Goal: Task Accomplishment & Management: Manage account settings

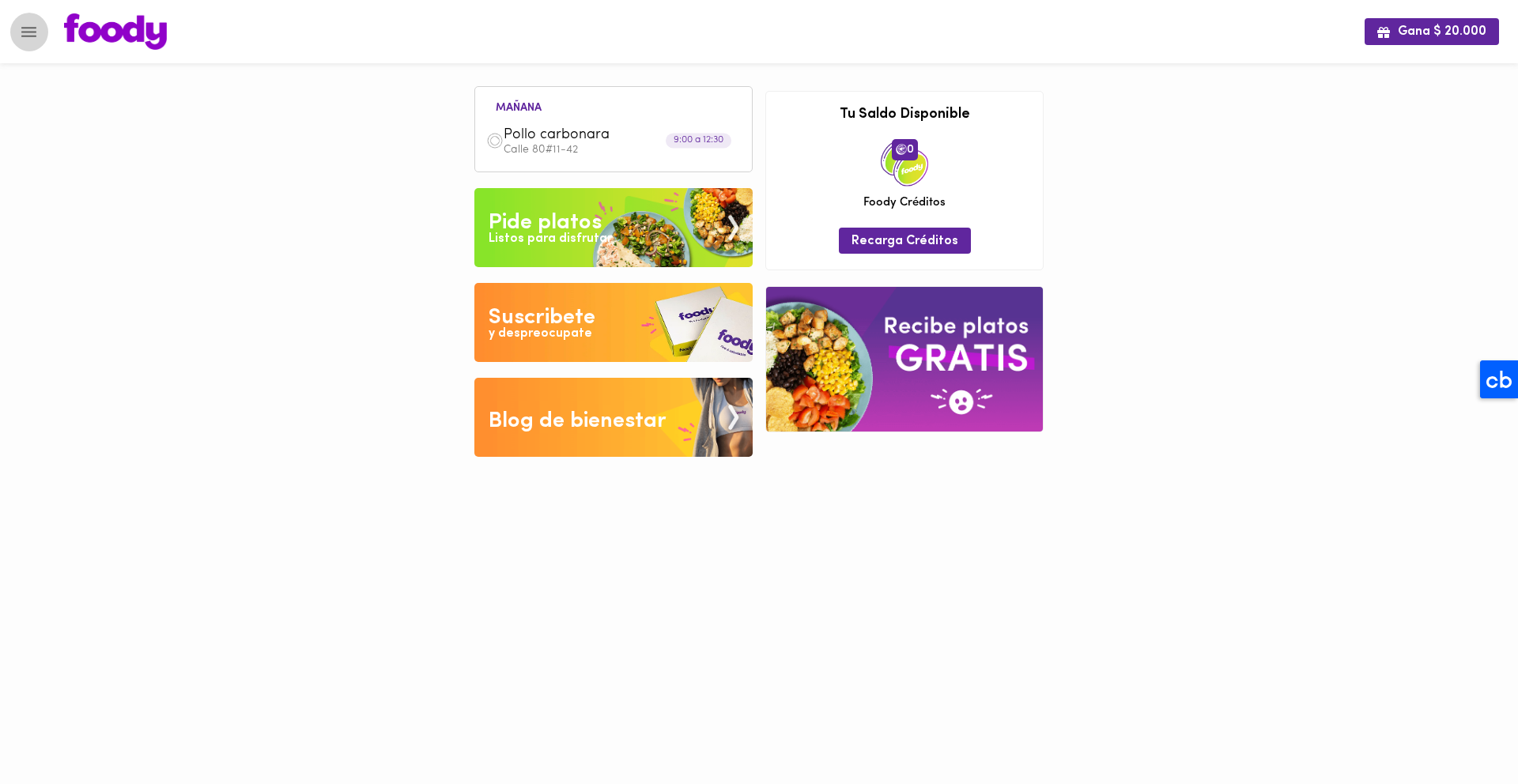
click at [25, 37] on icon "Menu" at bounding box center [29, 32] width 20 height 20
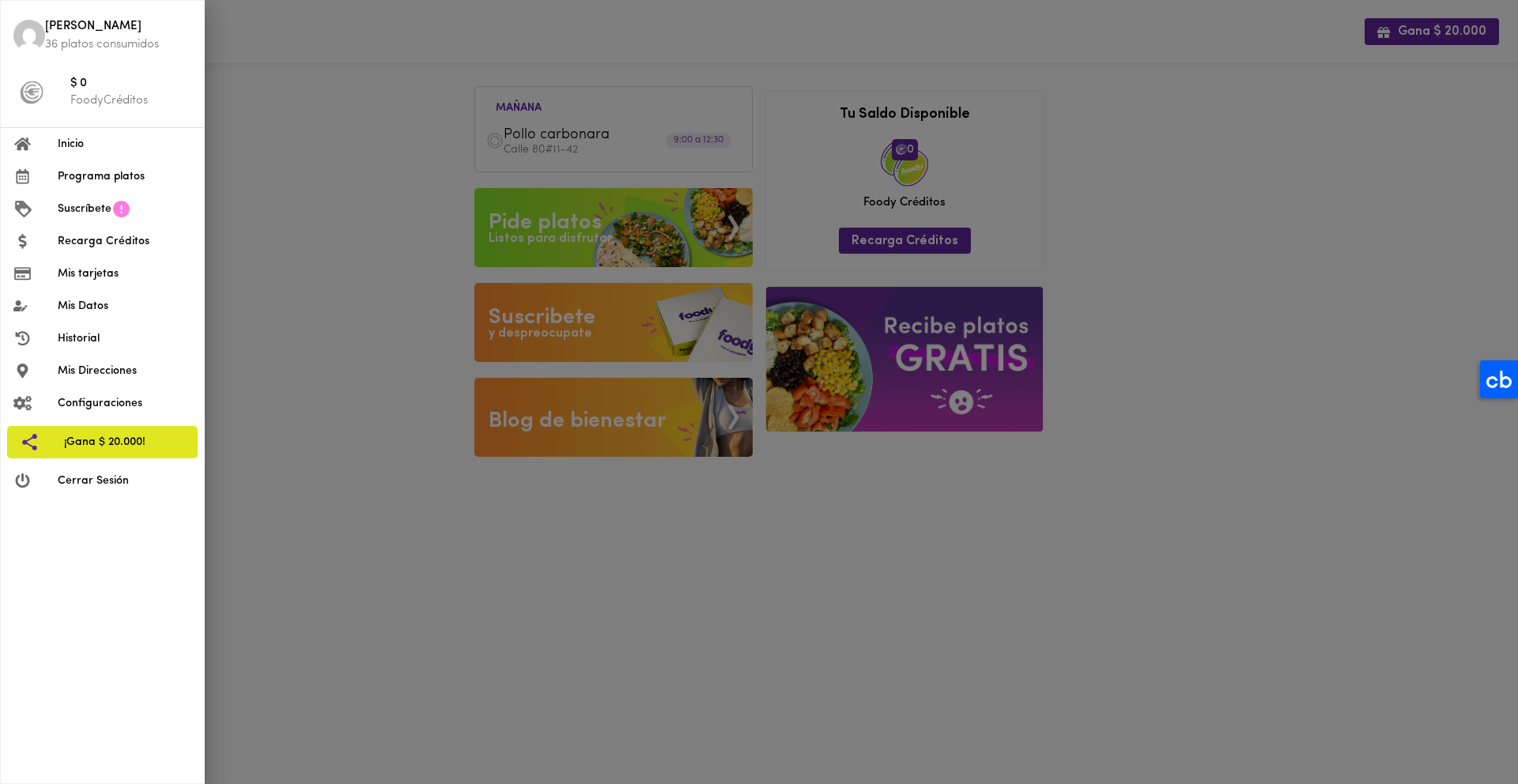
click at [112, 482] on span "Cerrar Sesión" at bounding box center [125, 481] width 134 height 16
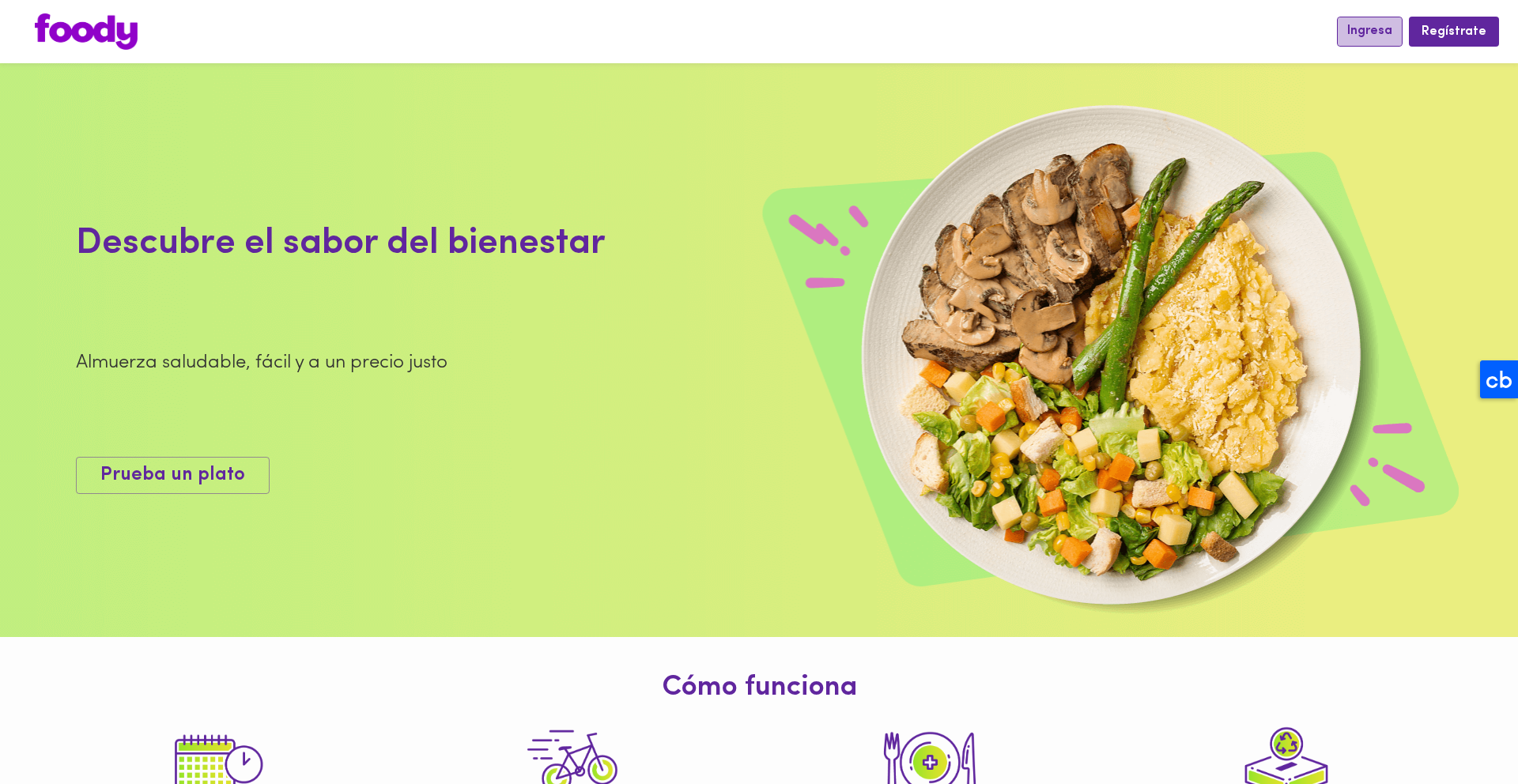
click at [1380, 38] on span "Ingresa" at bounding box center [1370, 32] width 45 height 15
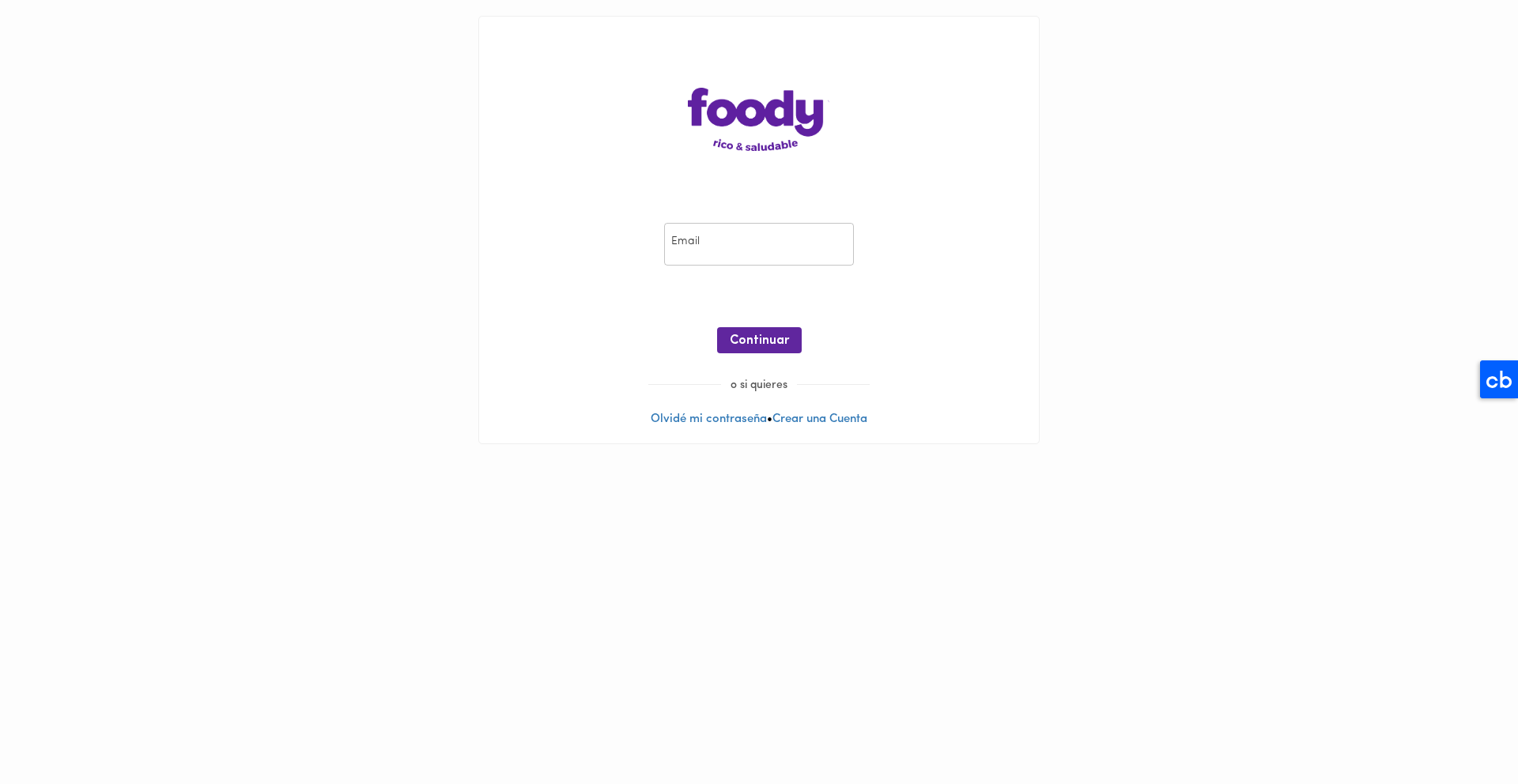
click at [721, 245] on input "email" at bounding box center [759, 244] width 190 height 43
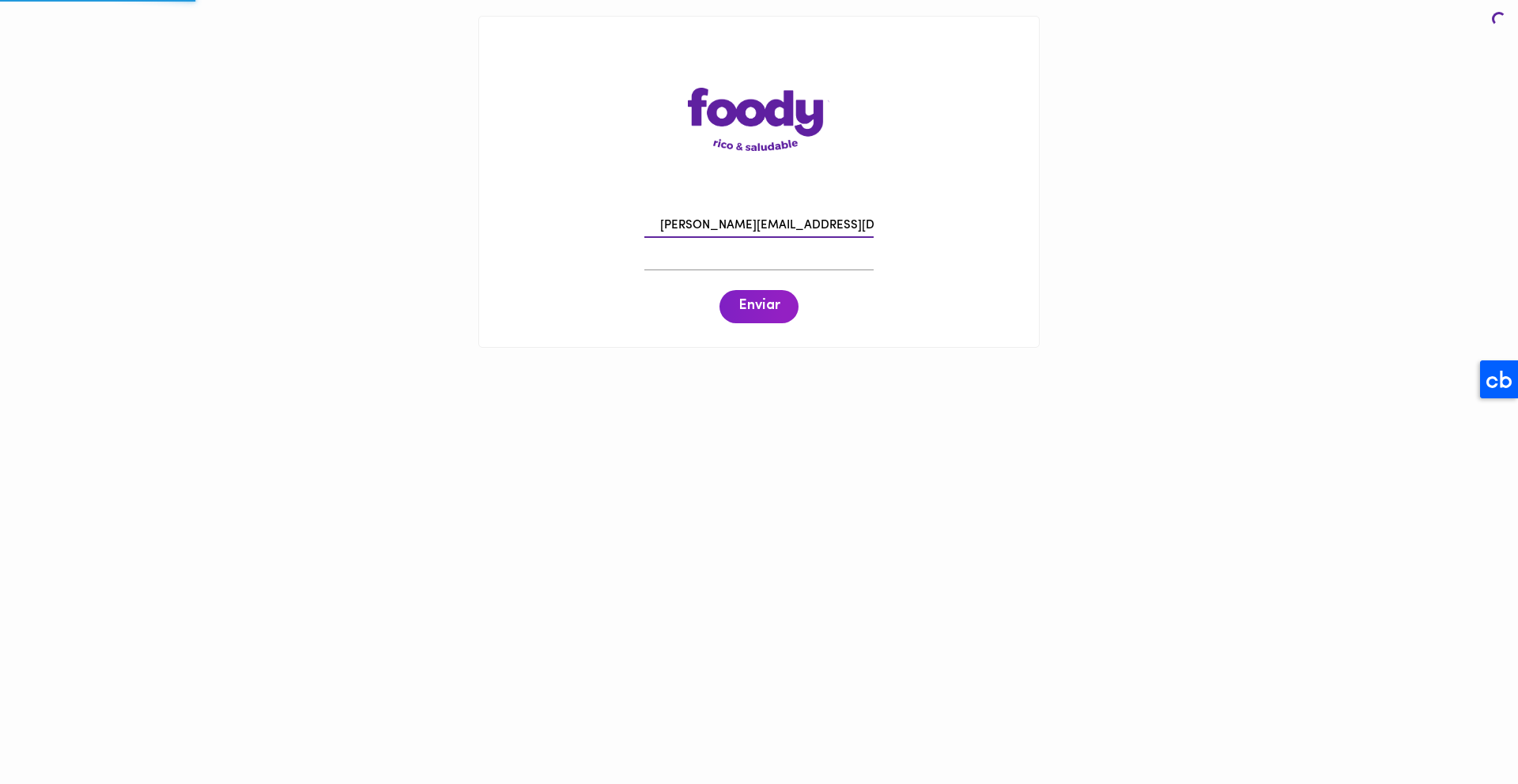
click at [737, 217] on input "[PERSON_NAME][EMAIL_ADDRESS][DOMAIN_NAME]" at bounding box center [759, 227] width 229 height 25
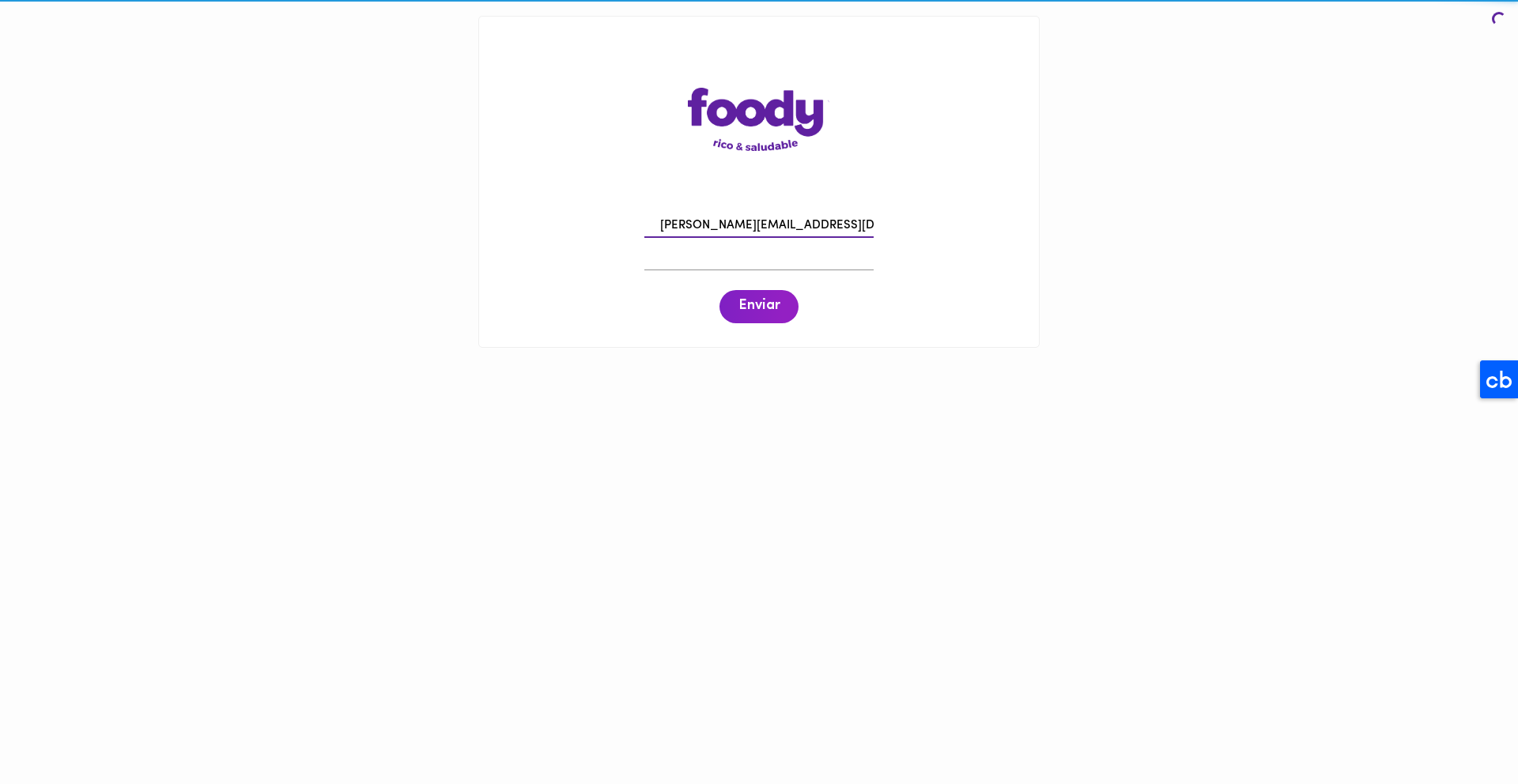
click at [737, 217] on input "[PERSON_NAME][EMAIL_ADDRESS][DOMAIN_NAME]" at bounding box center [759, 227] width 229 height 25
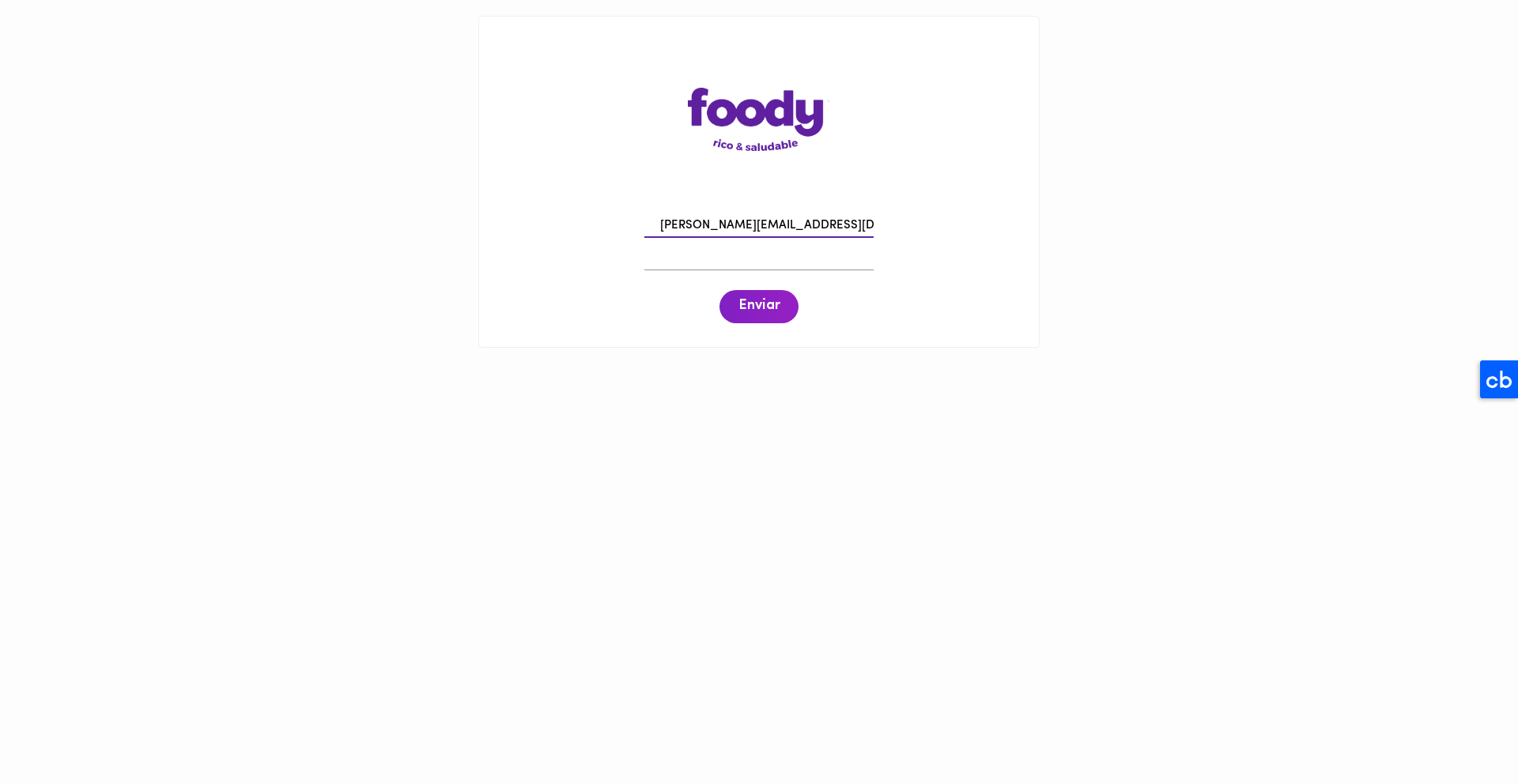
paste input "rociolastra931"
type input "[EMAIL_ADDRESS][DOMAIN_NAME]"
click at [769, 298] on span "Enviar" at bounding box center [759, 306] width 41 height 17
click at [723, 229] on input "[EMAIL_ADDRESS][DOMAIN_NAME]" at bounding box center [759, 227] width 229 height 25
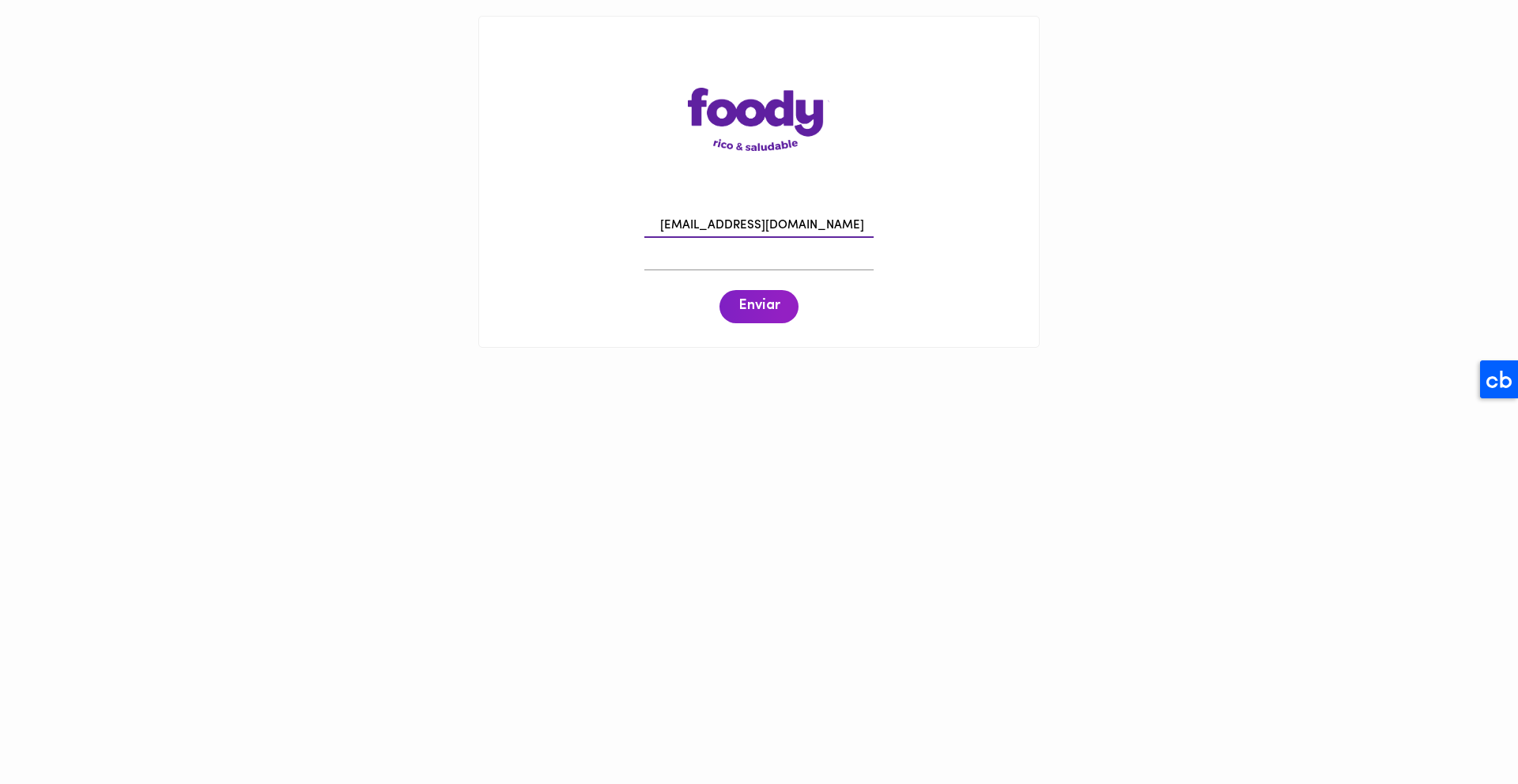
click at [723, 229] on input "[EMAIL_ADDRESS][DOMAIN_NAME]" at bounding box center [759, 227] width 229 height 25
